Goal: Transaction & Acquisition: Purchase product/service

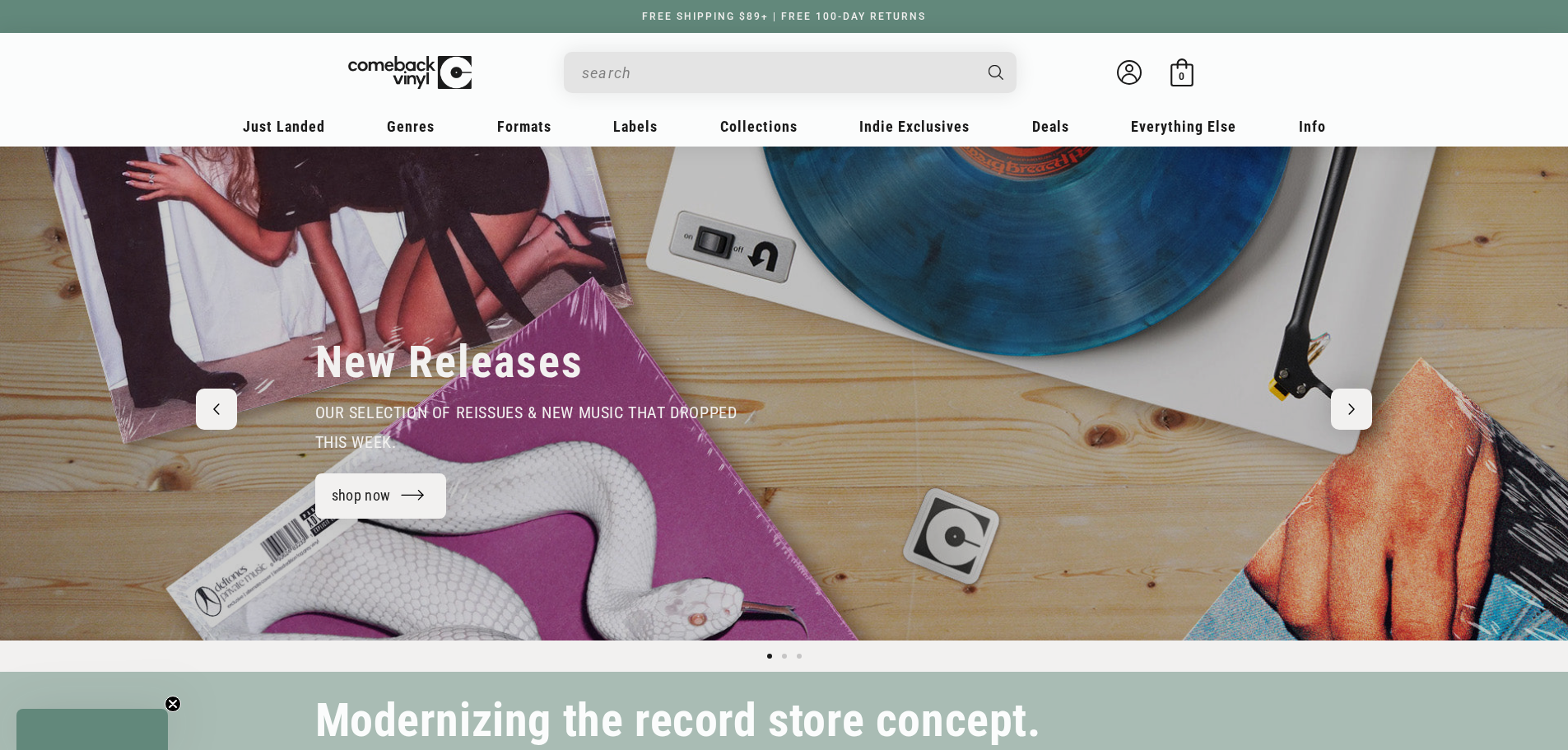
type input "t"
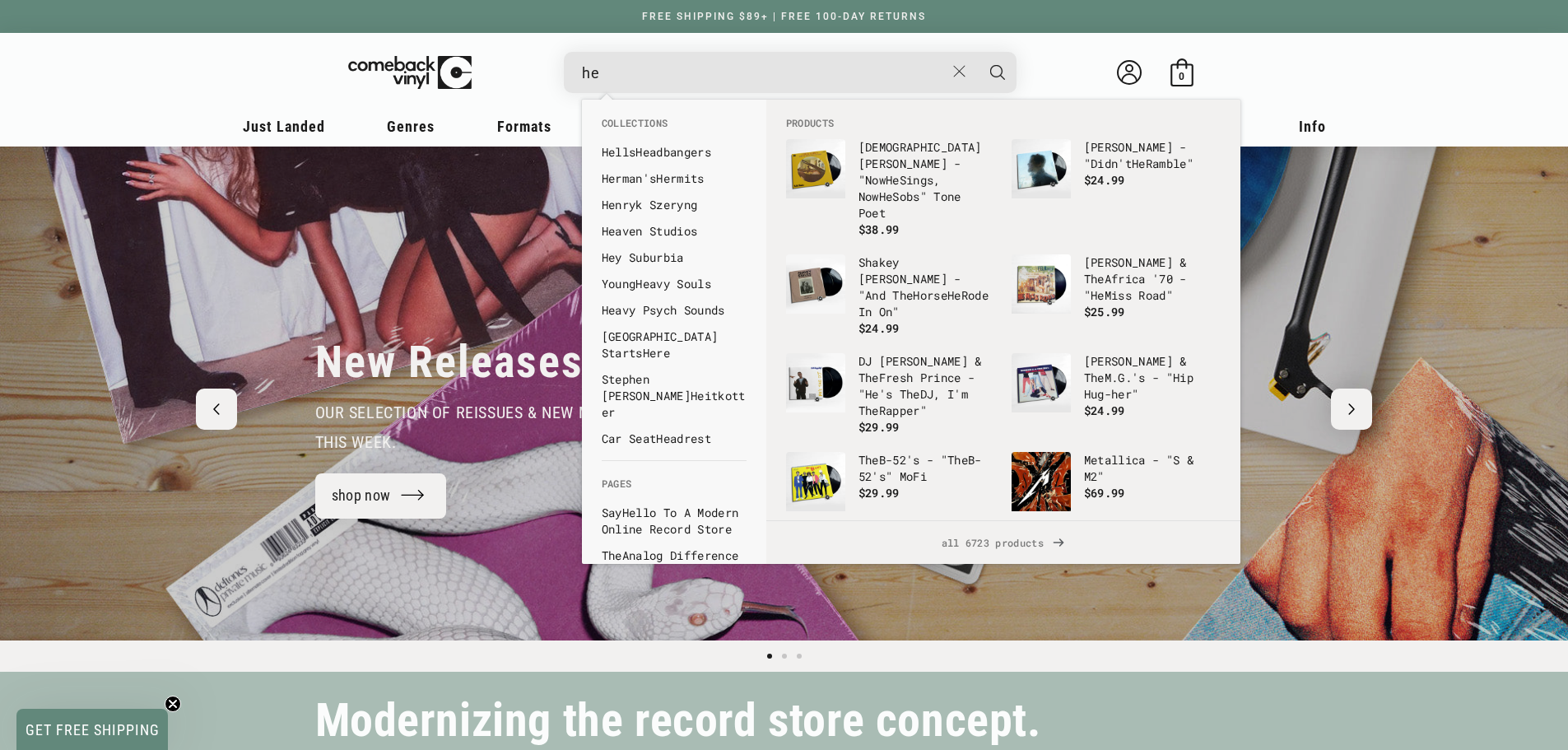
type input "h"
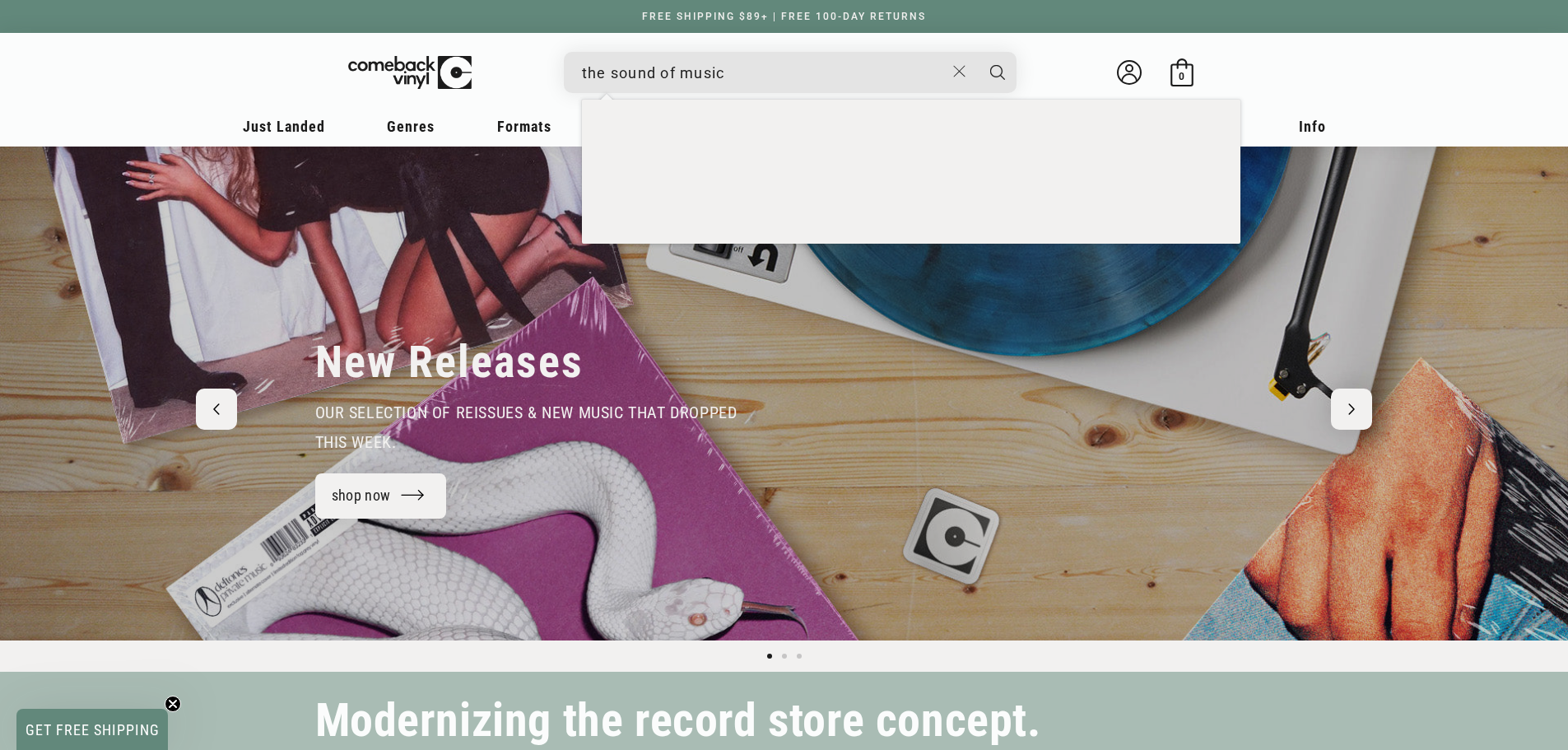
type input "the sound of music"
click at [977, 52] on button "Search" at bounding box center [998, 73] width 41 height 41
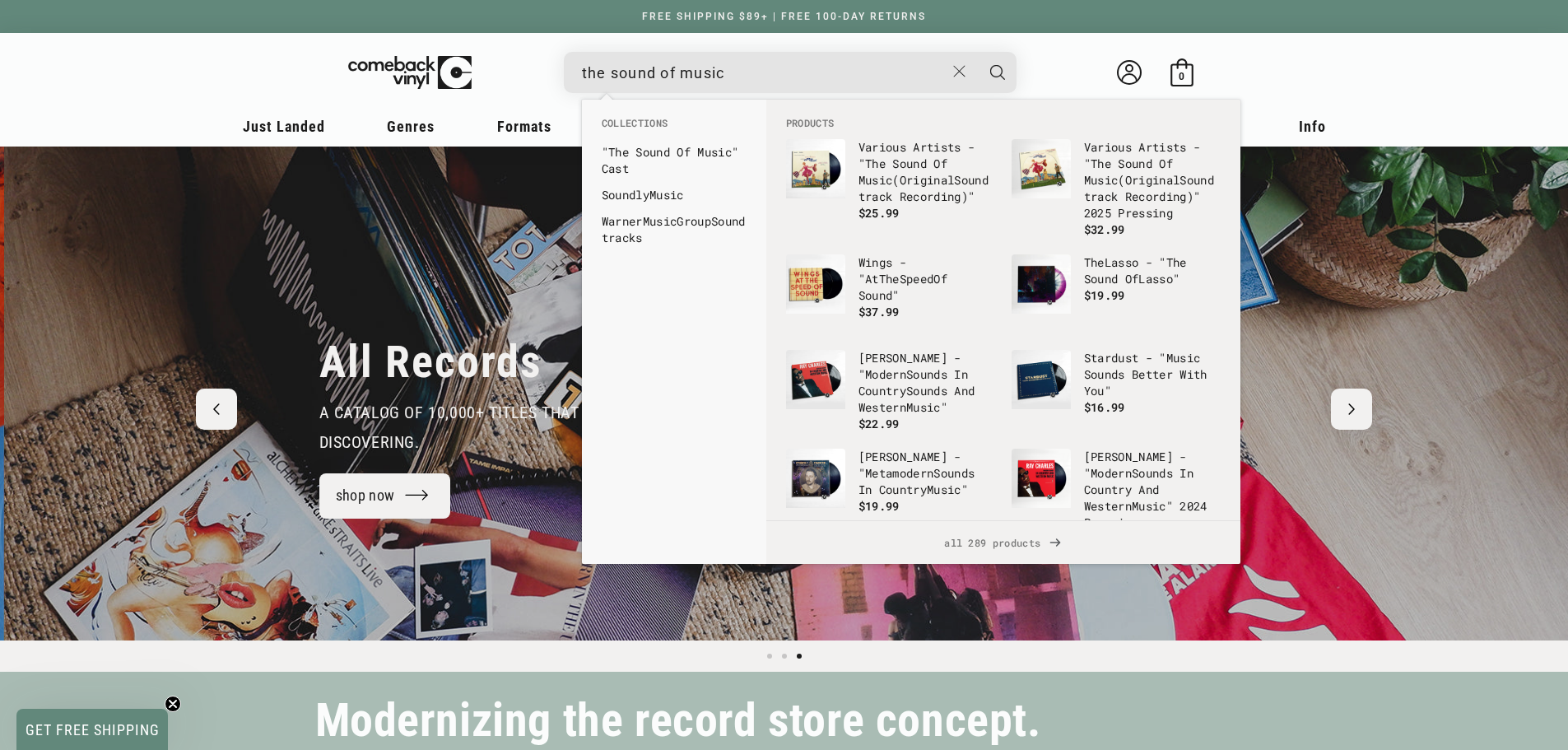
scroll to position [0, 3135]
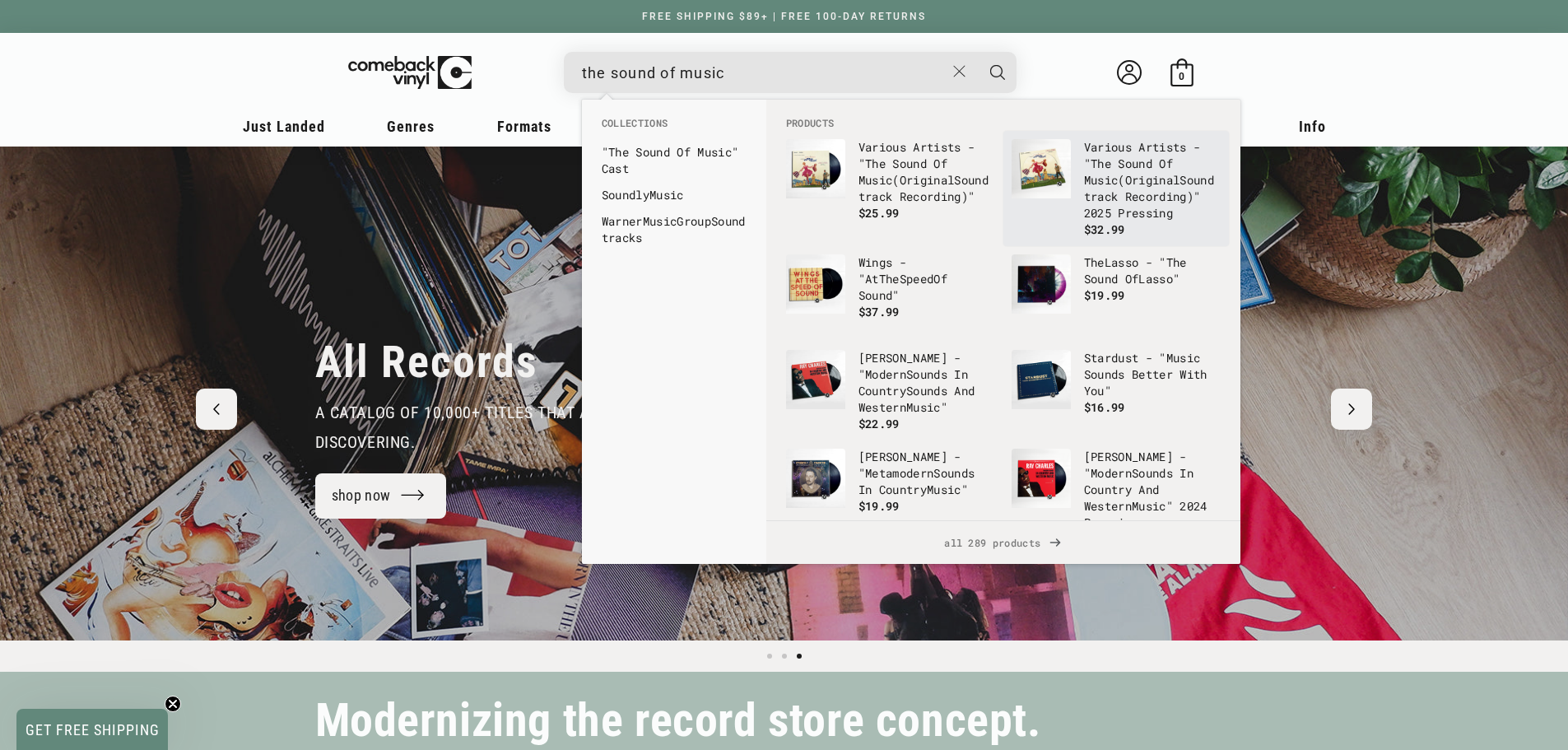
click at [1179, 188] on b "Sound" at bounding box center [1196, 180] width 34 height 16
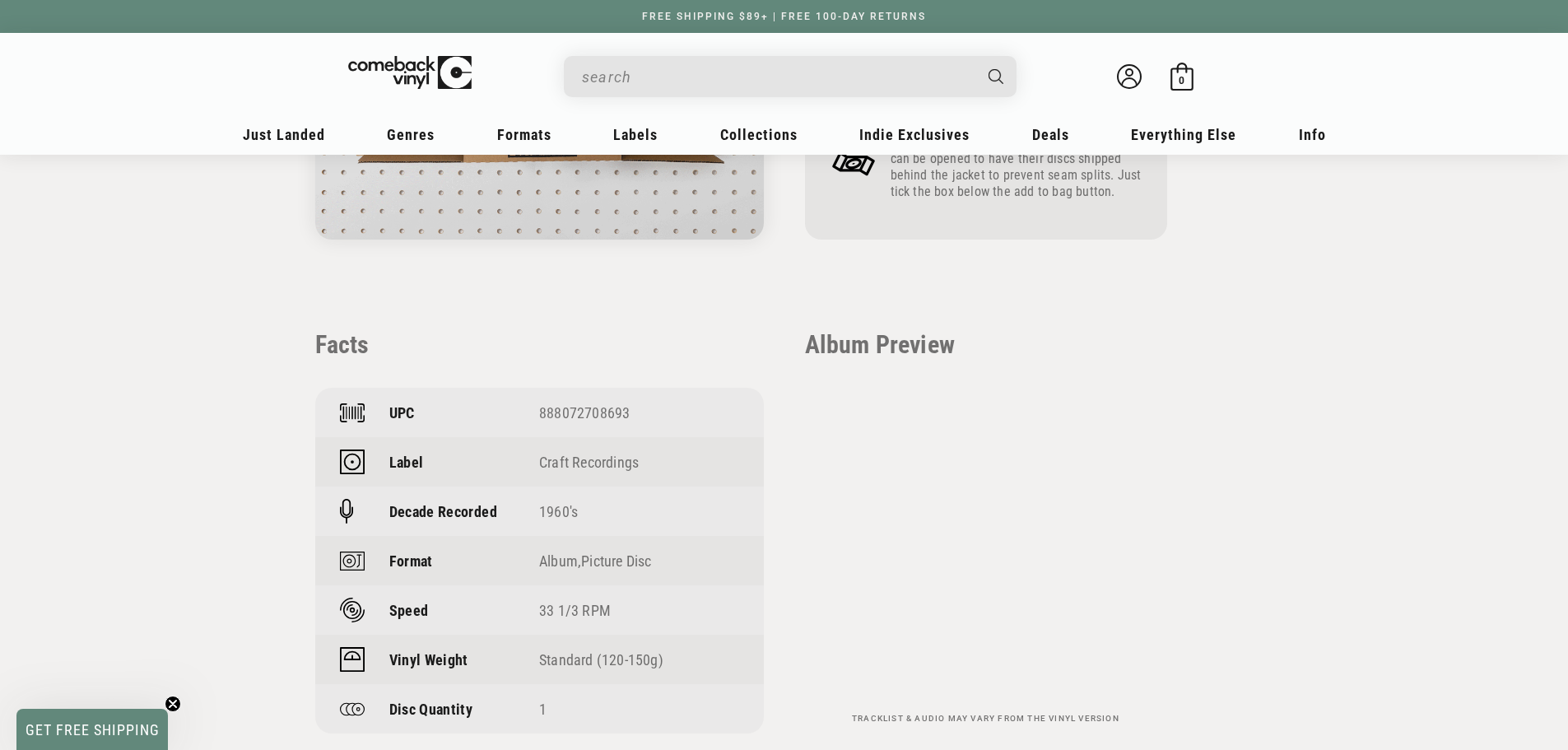
scroll to position [1234, 0]
